Goal: Book appointment/travel/reservation

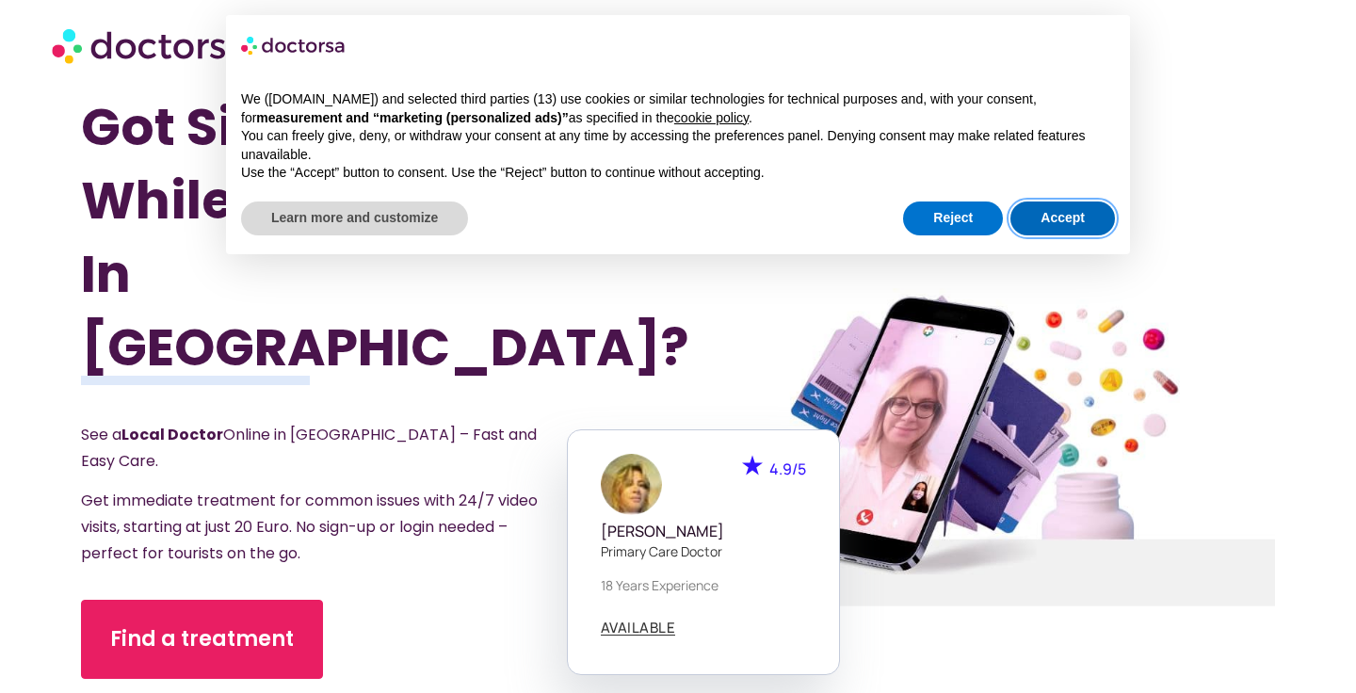
click at [1065, 217] on button "Accept" at bounding box center [1062, 218] width 105 height 34
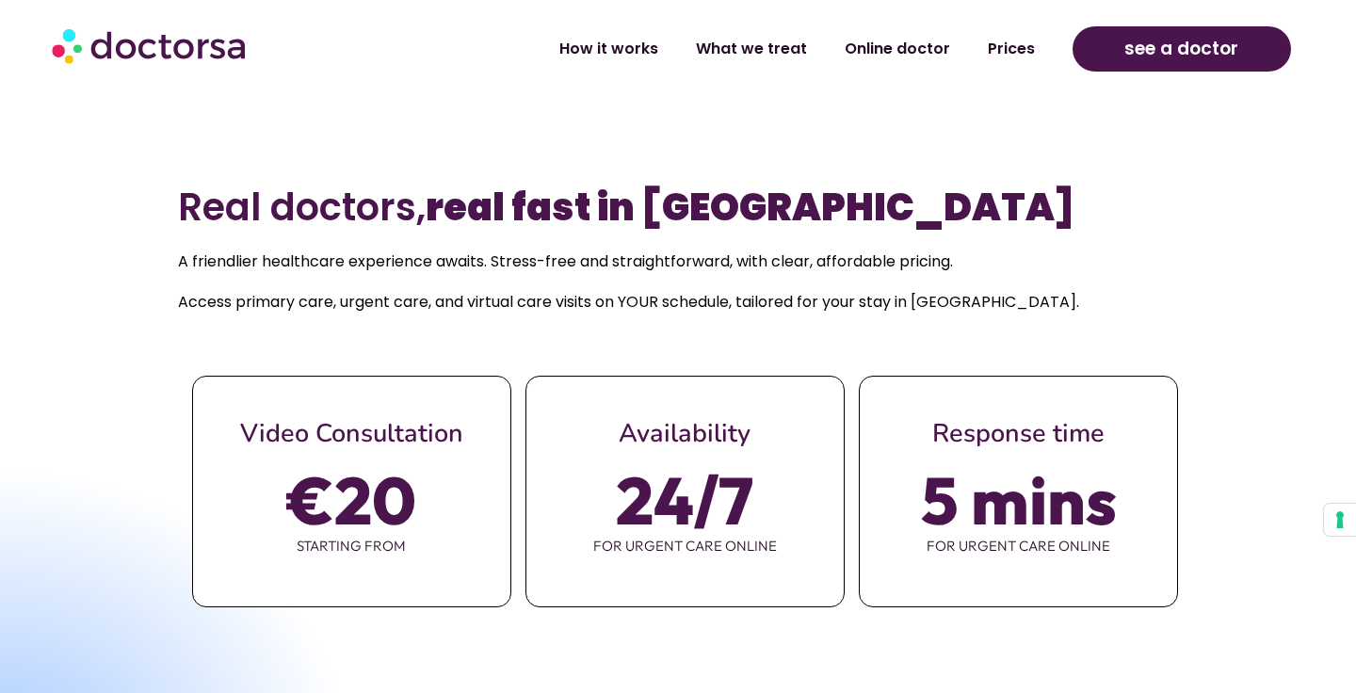
scroll to position [743, 0]
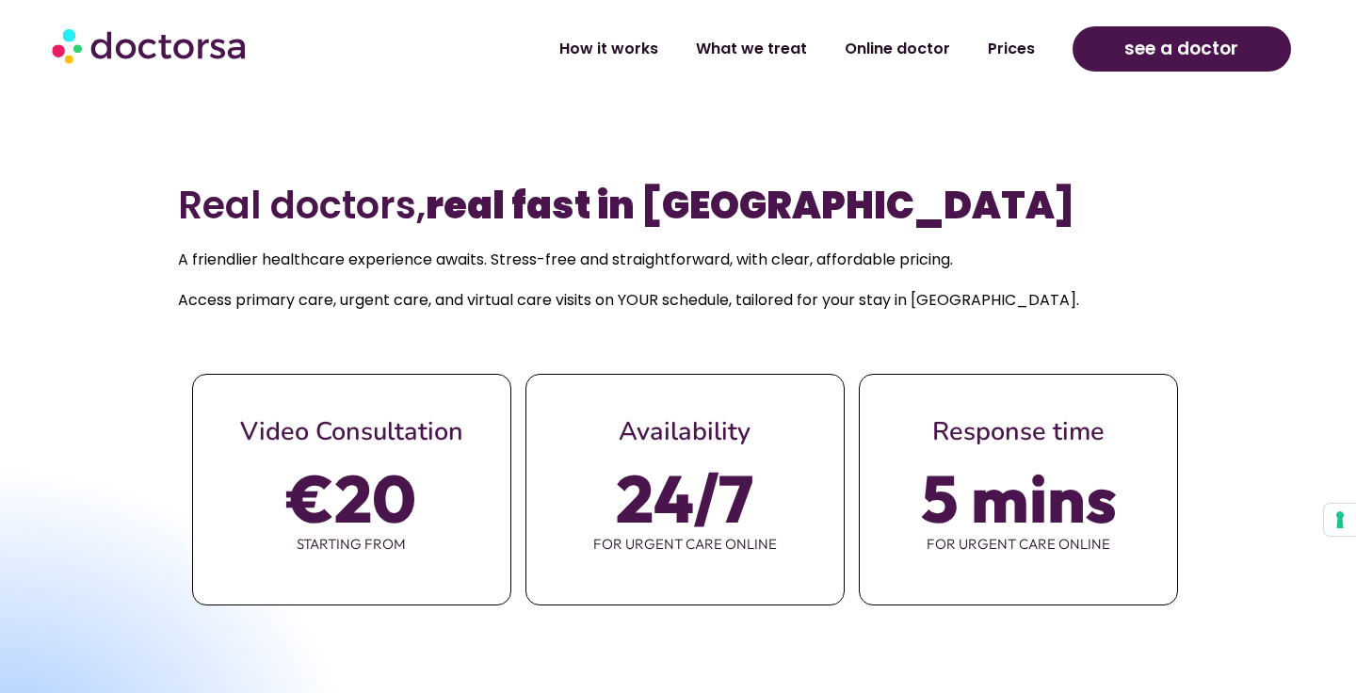
click at [1048, 472] on span "5 mins" at bounding box center [1019, 498] width 196 height 53
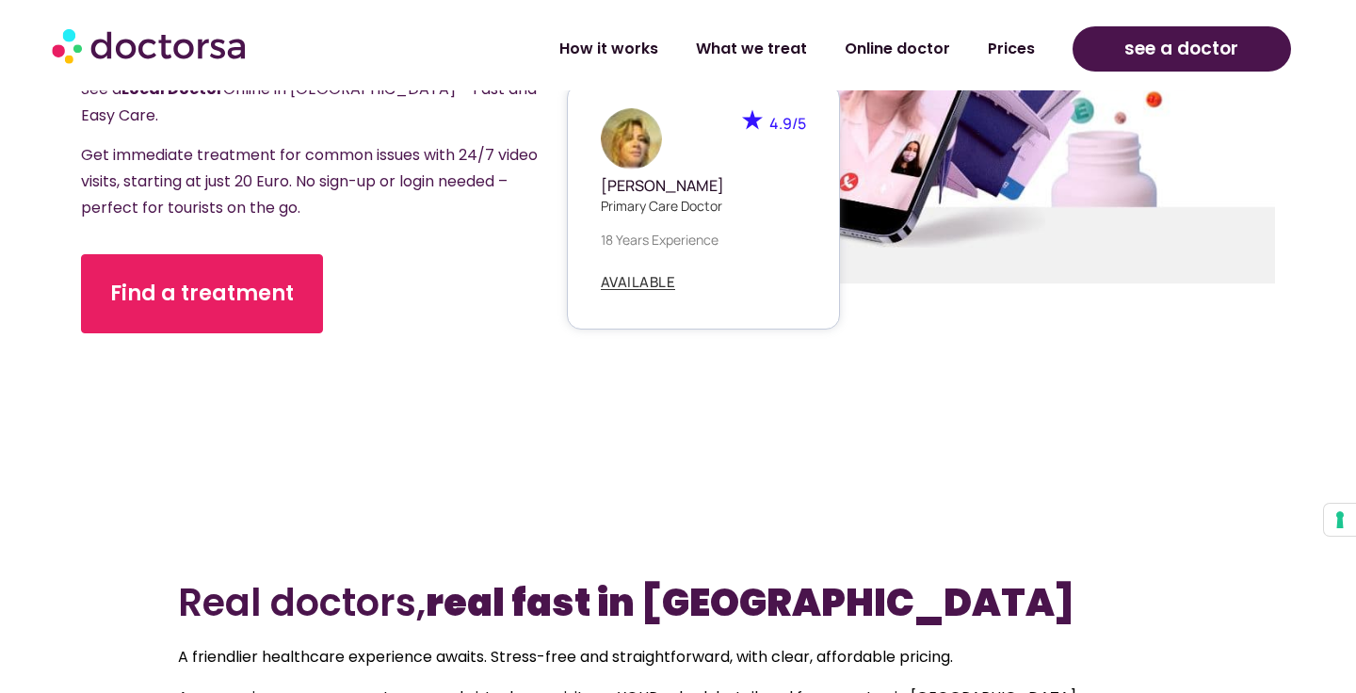
scroll to position [366, 0]
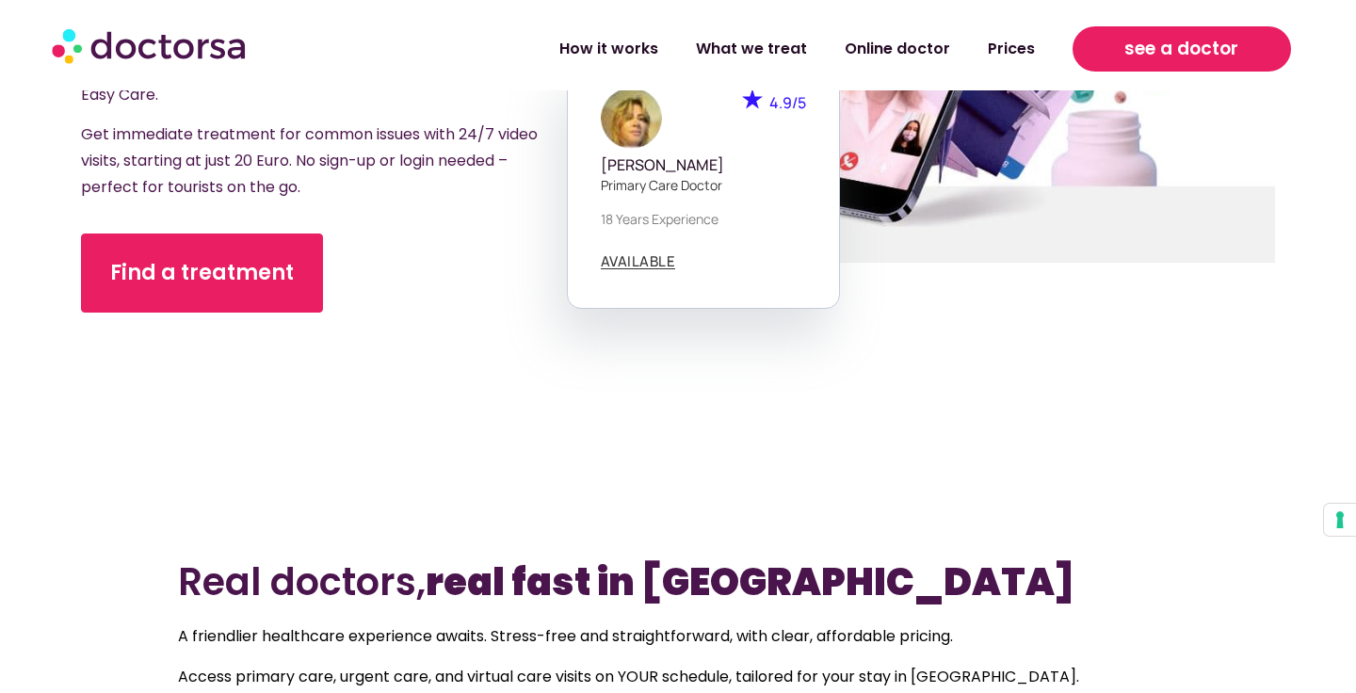
click at [1183, 42] on span "see a doctor" at bounding box center [1181, 49] width 114 height 30
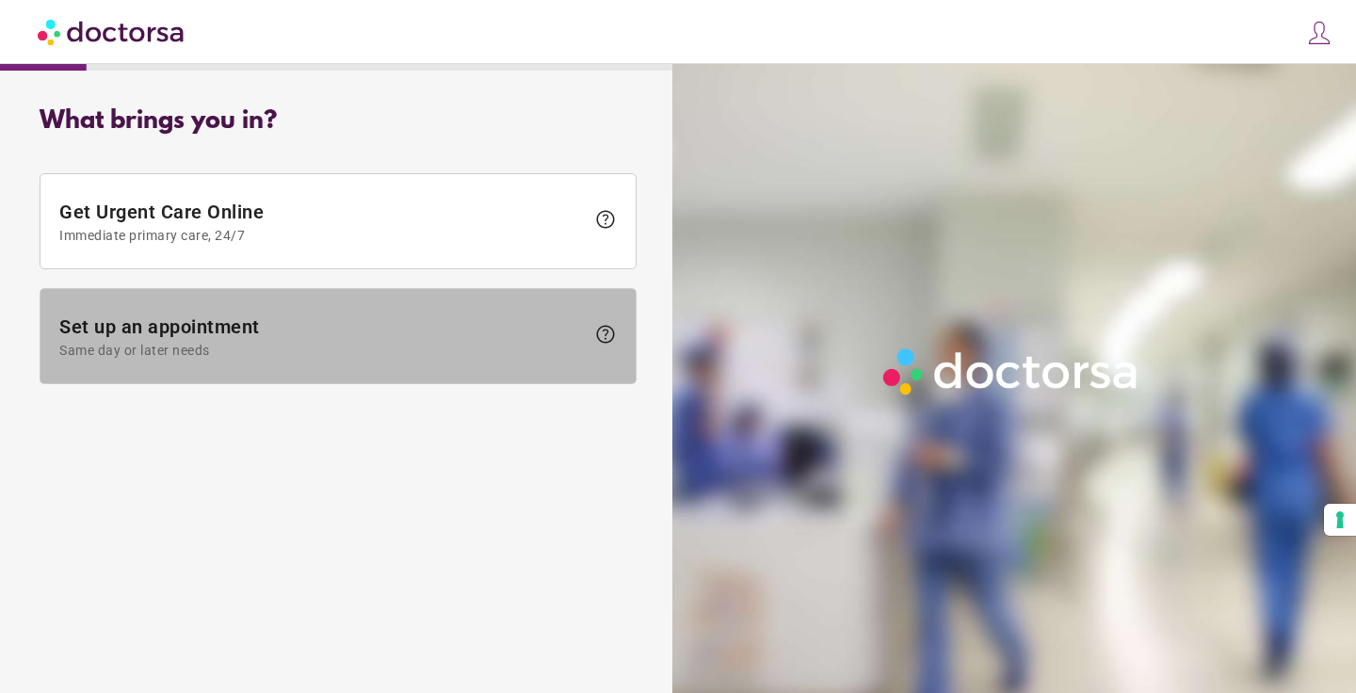
click at [485, 327] on span "Set up an appointment Same day or later needs" at bounding box center [321, 336] width 525 height 42
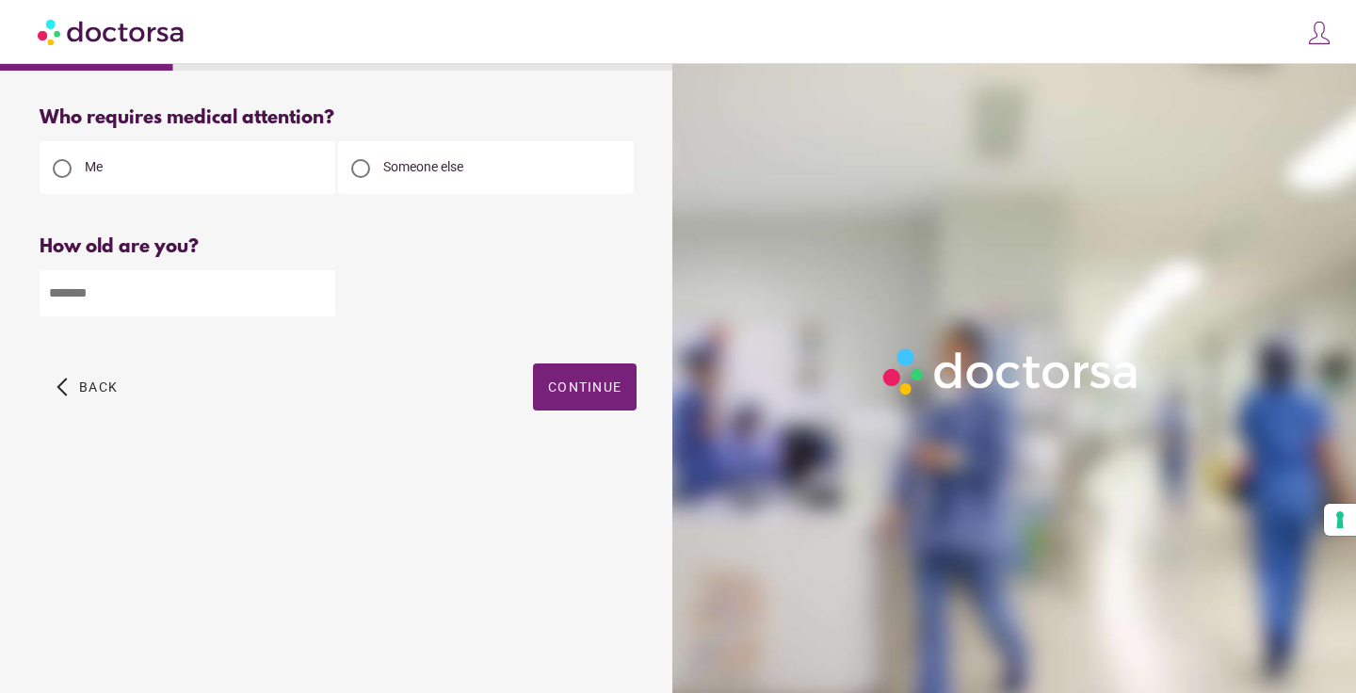
click at [266, 306] on input "number" at bounding box center [188, 293] width 296 height 46
type input "*"
type input "**"
click at [597, 378] on span "button" at bounding box center [585, 386] width 104 height 47
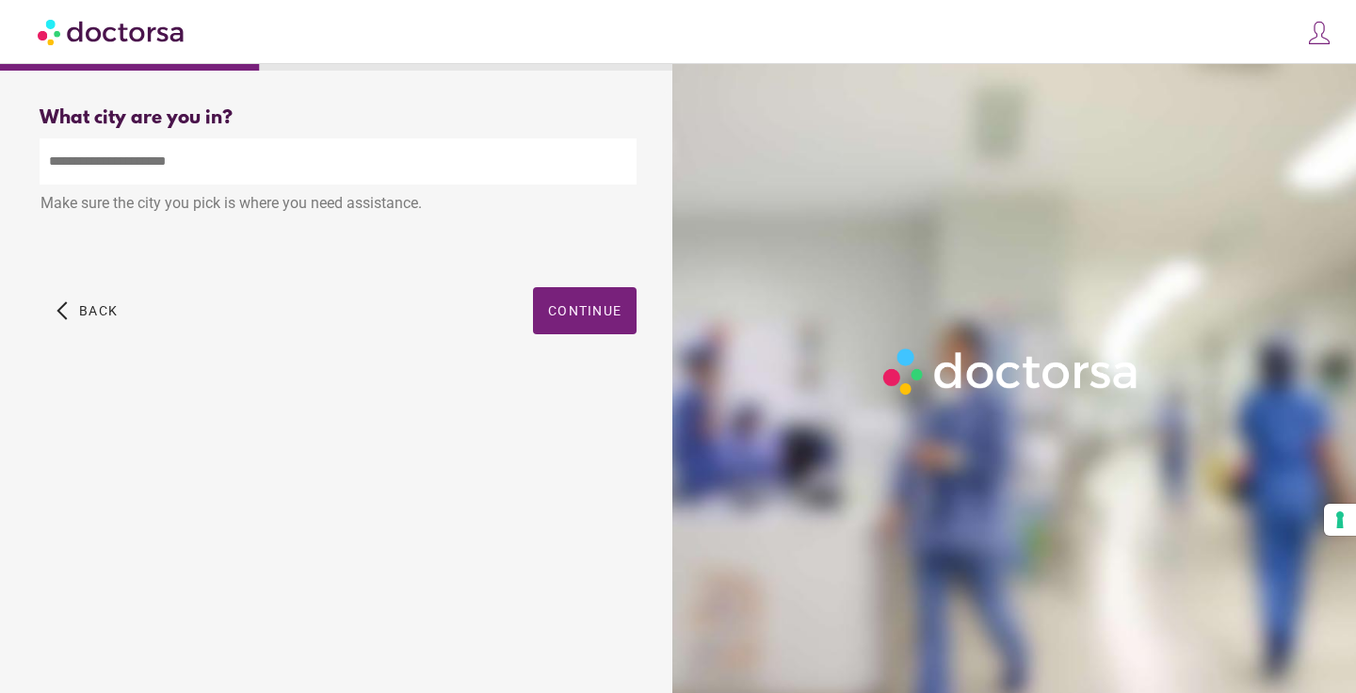
click at [435, 169] on input "text" at bounding box center [338, 161] width 597 height 46
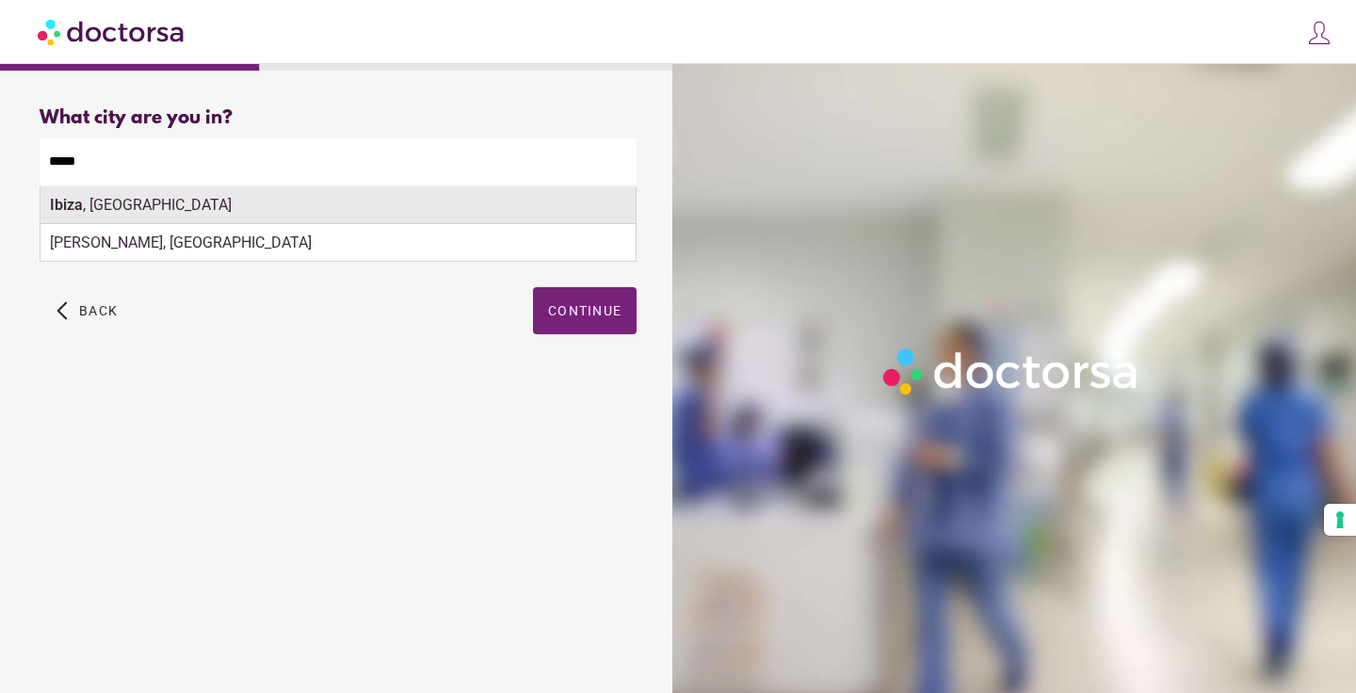
click at [389, 217] on div "Ibiza , Spain" at bounding box center [337, 205] width 595 height 38
type input "**********"
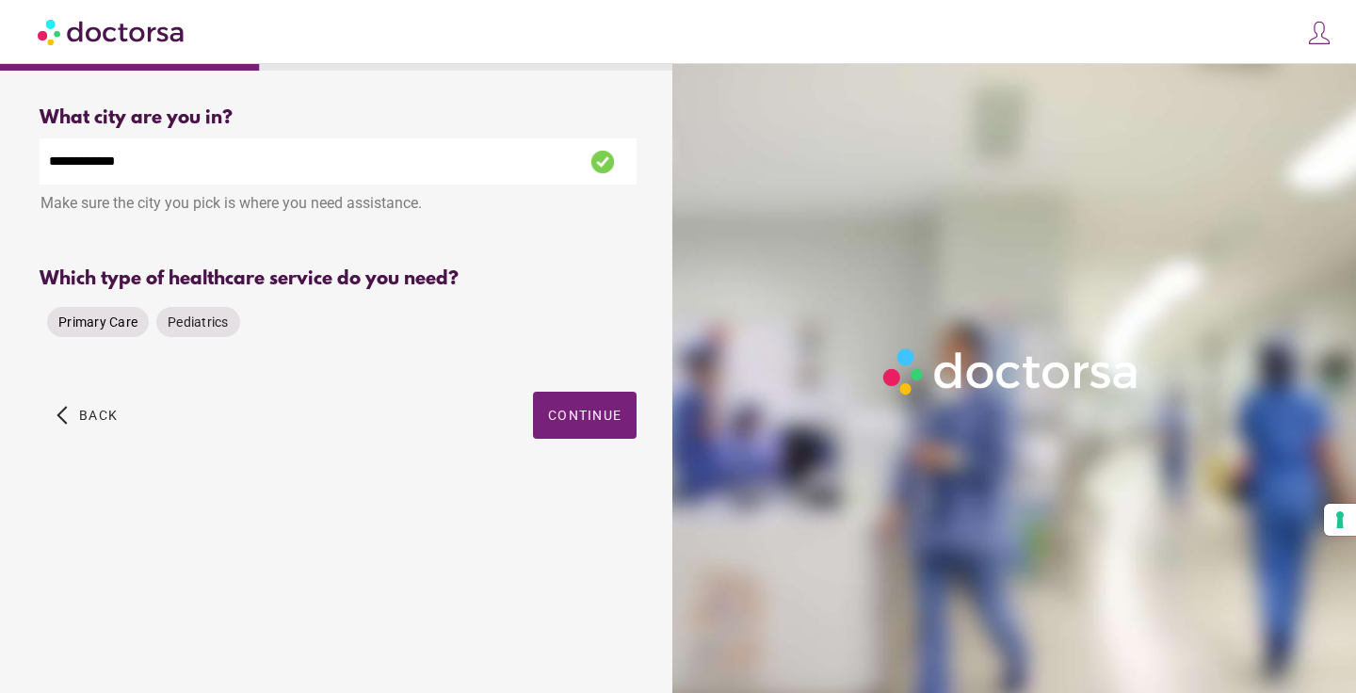
click at [93, 322] on span "Primary Care" at bounding box center [97, 321] width 79 height 15
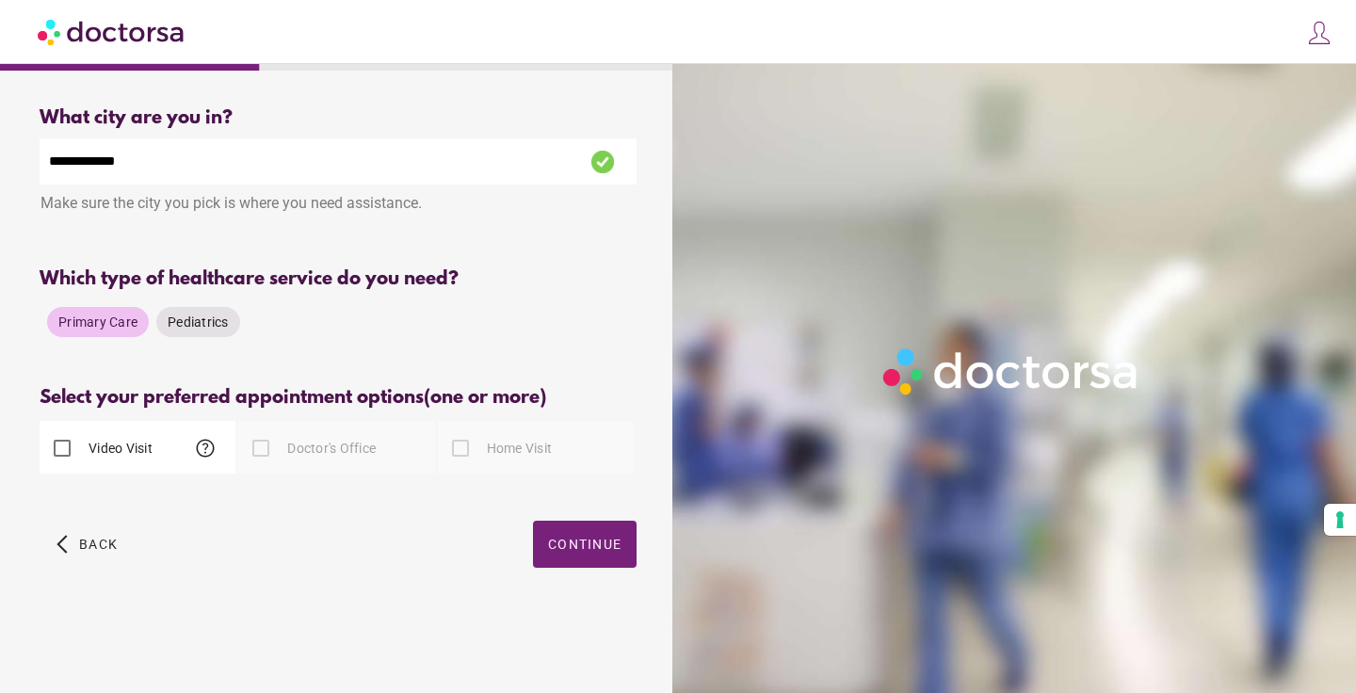
click at [294, 452] on label "Doctor's Office" at bounding box center [329, 448] width 92 height 19
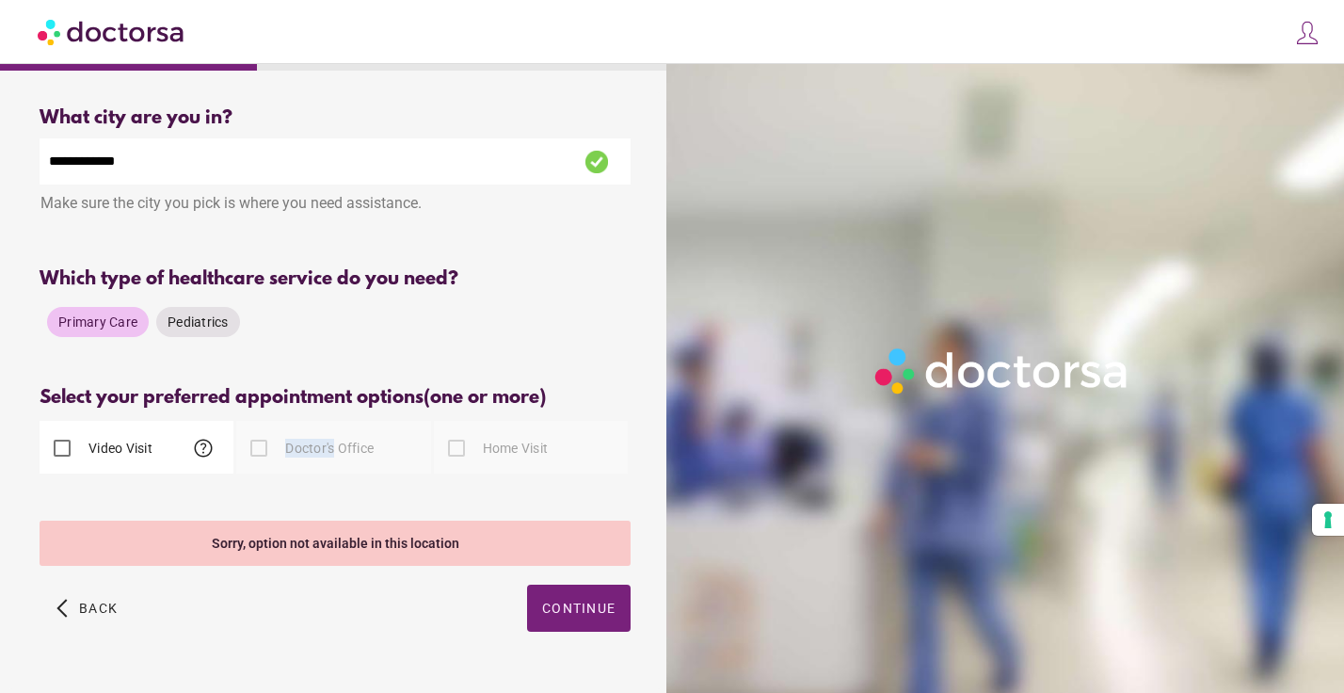
click at [294, 452] on label "Doctor's Office" at bounding box center [328, 448] width 92 height 19
click at [561, 603] on span "Continue" at bounding box center [578, 608] width 73 height 15
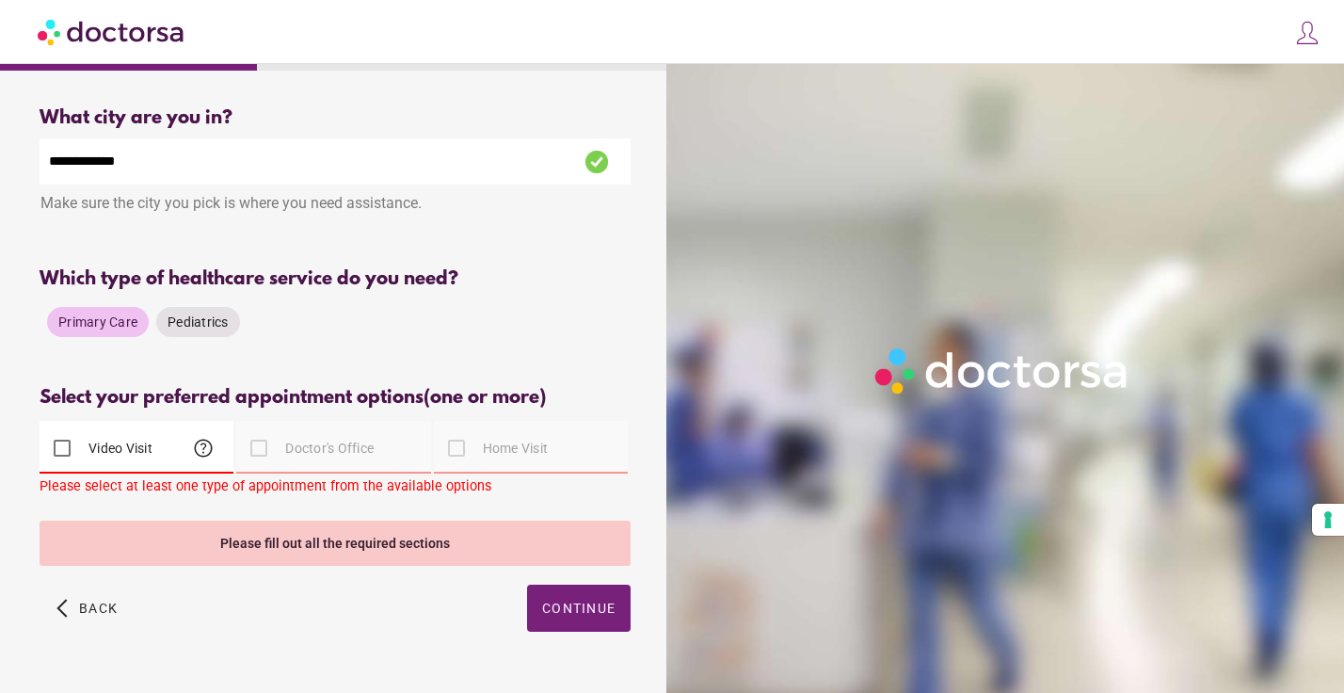
click at [142, 491] on div "Please select at least one type of appointment from the available options" at bounding box center [335, 490] width 591 height 24
